Goal: Check status: Check status

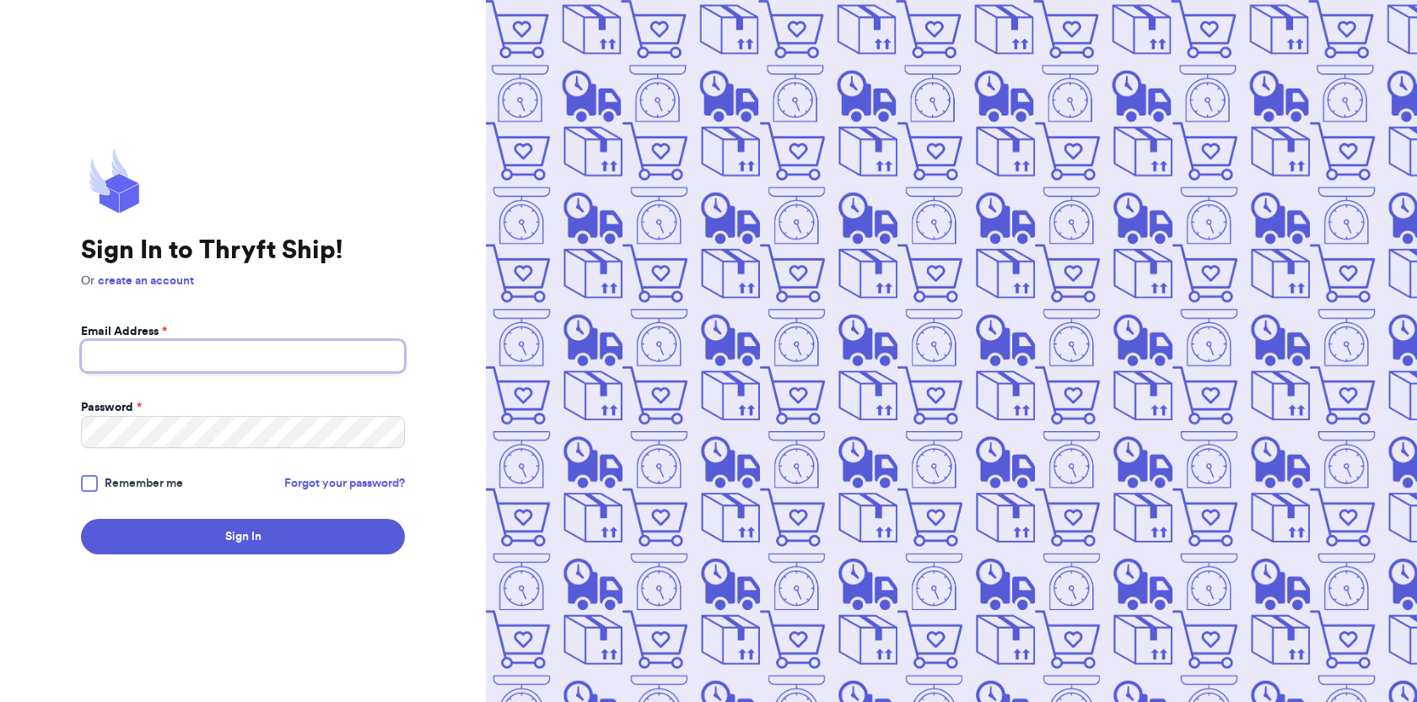
click at [205, 356] on input "Email Address *" at bounding box center [243, 356] width 324 height 32
type input "[EMAIL_ADDRESS][DOMAIN_NAME]"
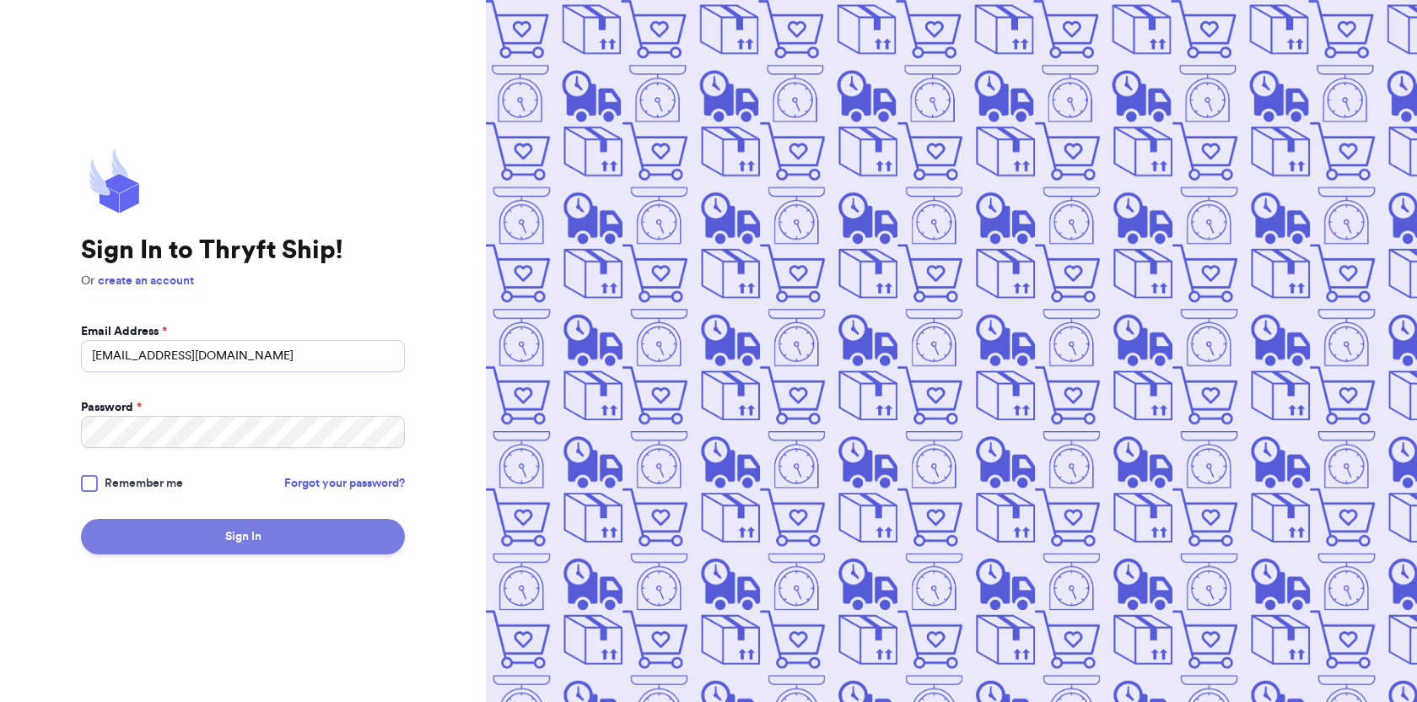
click at [216, 519] on button "Sign In" at bounding box center [243, 536] width 324 height 35
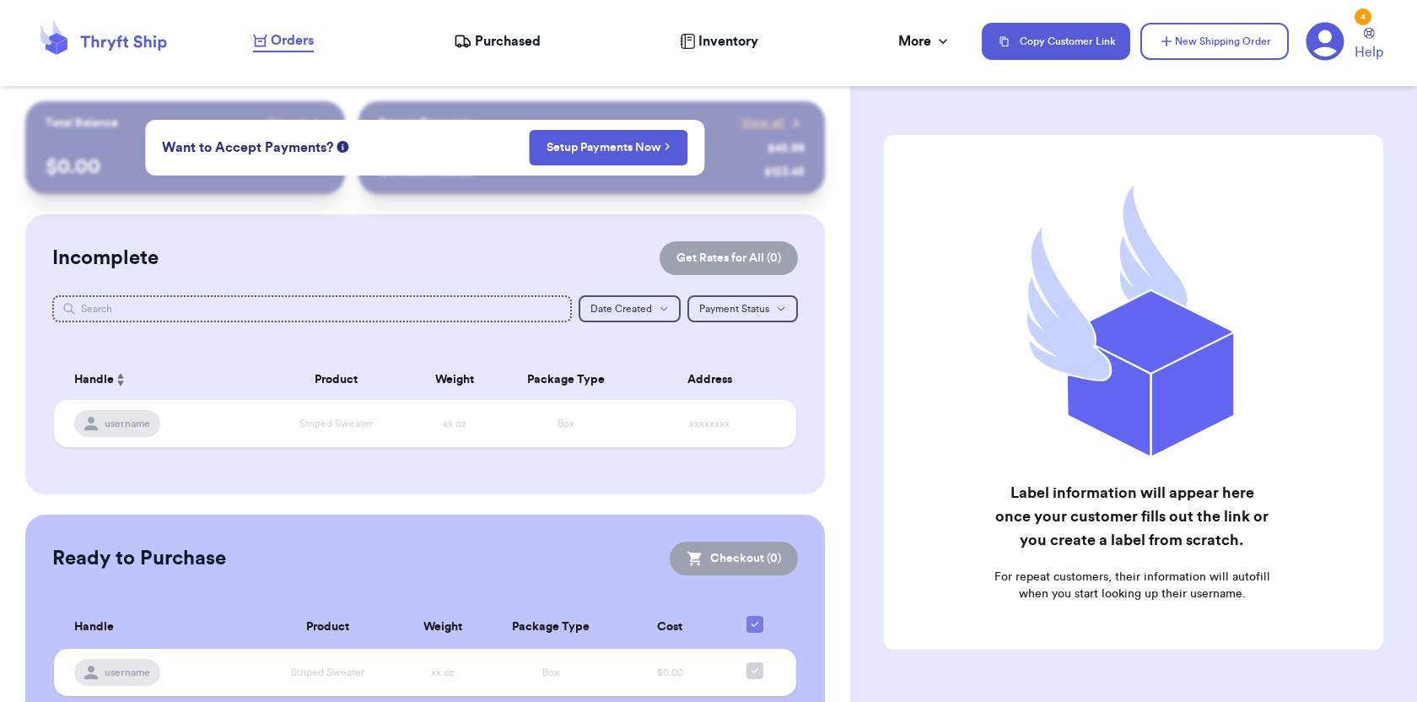
click at [441, 224] on div "Incomplete Get Rates for All ( 0 ) Get Rates for All ( 0 ) Date Created Date Cr…" at bounding box center [425, 354] width 800 height 280
click at [508, 35] on span "Purchased" at bounding box center [508, 41] width 66 height 20
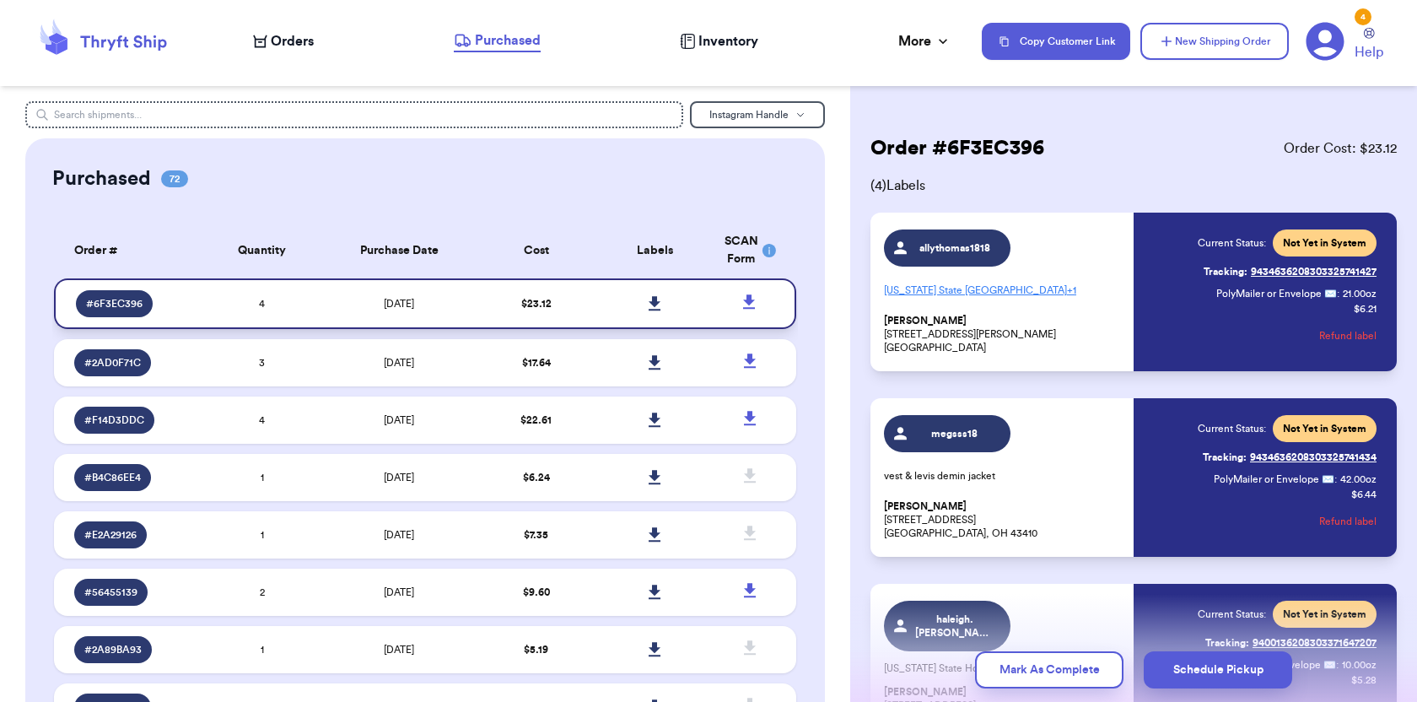
click at [656, 299] on icon at bounding box center [655, 303] width 12 height 14
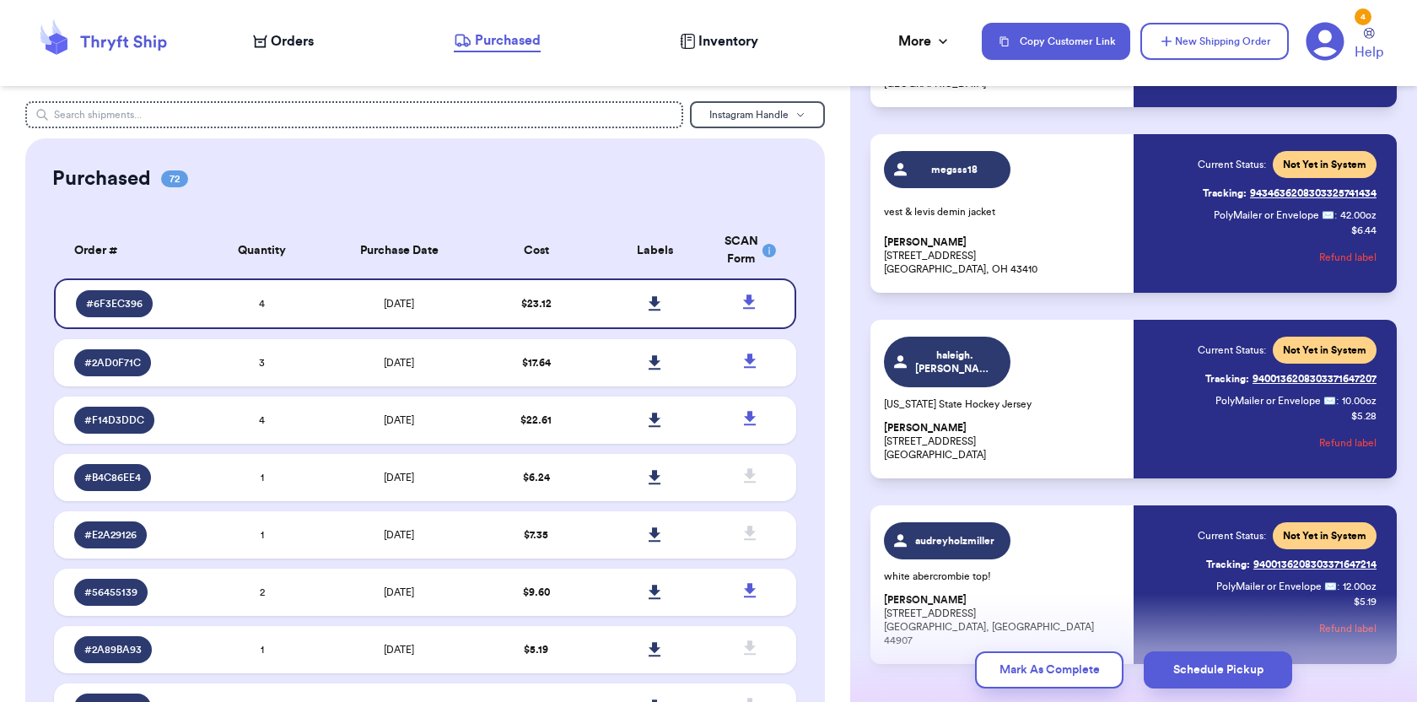
scroll to position [361, 0]
